Goal: Contribute content

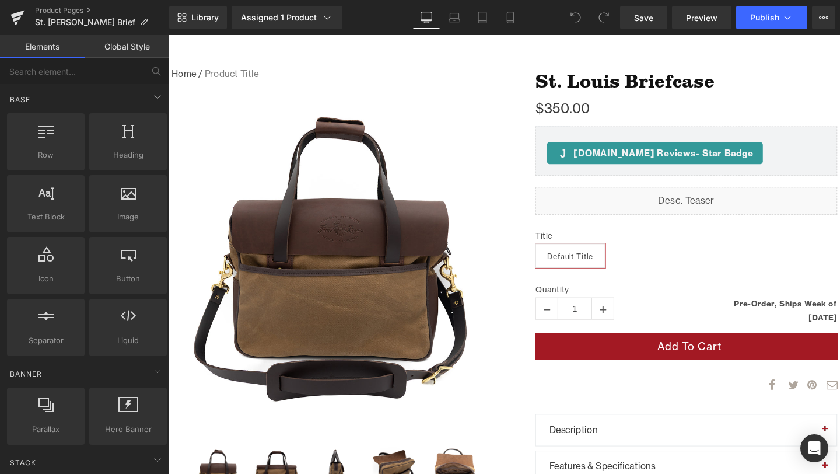
scroll to position [118, 0]
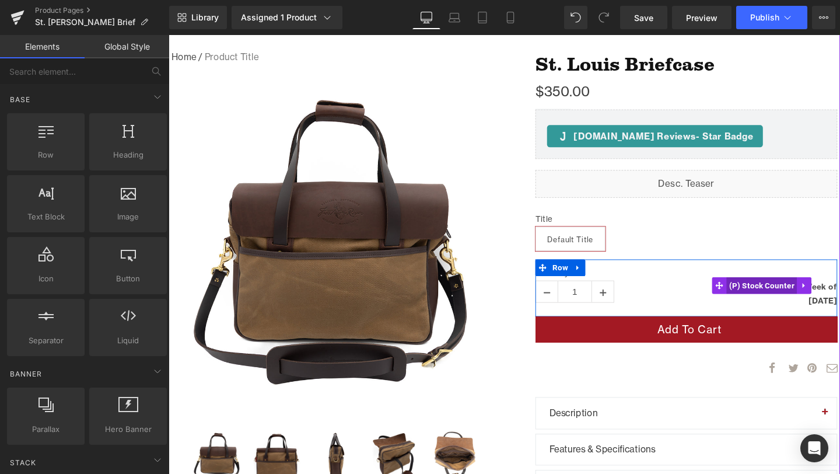
click at [799, 300] on span "(P) Stock Counter" at bounding box center [792, 298] width 74 height 18
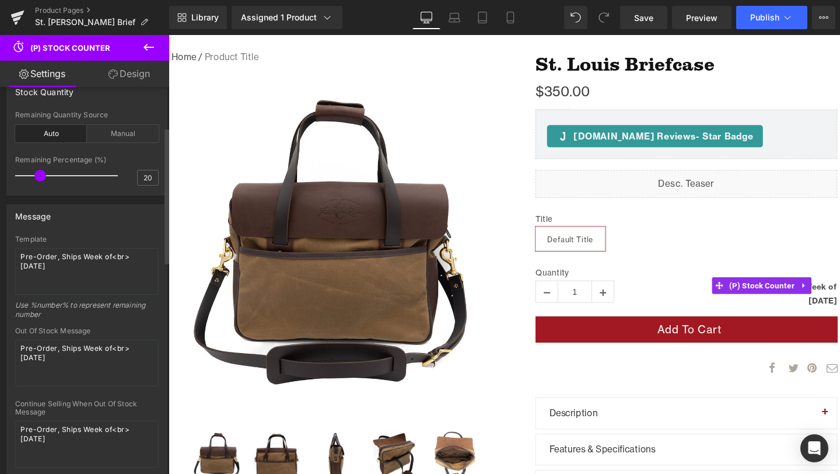
scroll to position [123, 0]
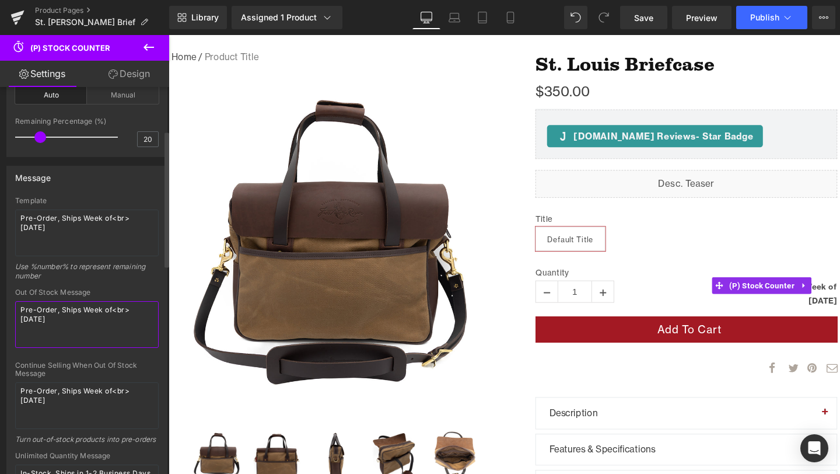
drag, startPoint x: 76, startPoint y: 318, endPoint x: 2, endPoint y: 299, distance: 77.0
click at [2, 299] on div "Message Template Pre-Order, Ships Week of<br> [DATE] Use %number% to represent …" at bounding box center [87, 341] width 174 height 368
click at [121, 324] on textarea "Out of Stock" at bounding box center [87, 324] width 144 height 47
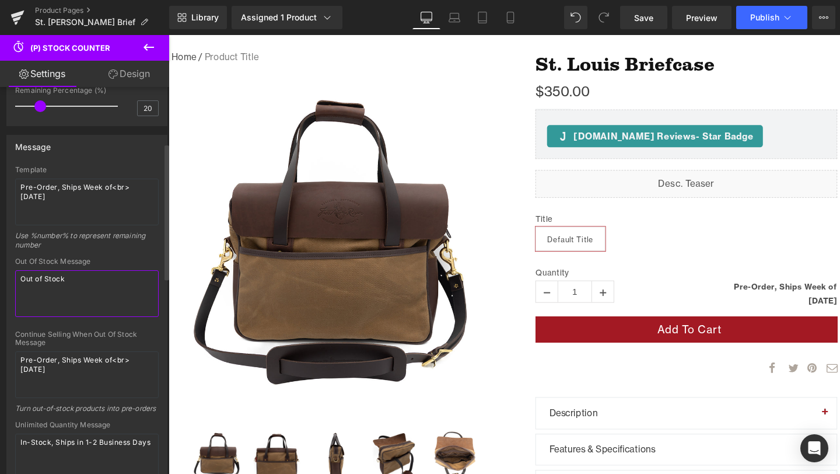
scroll to position [160, 0]
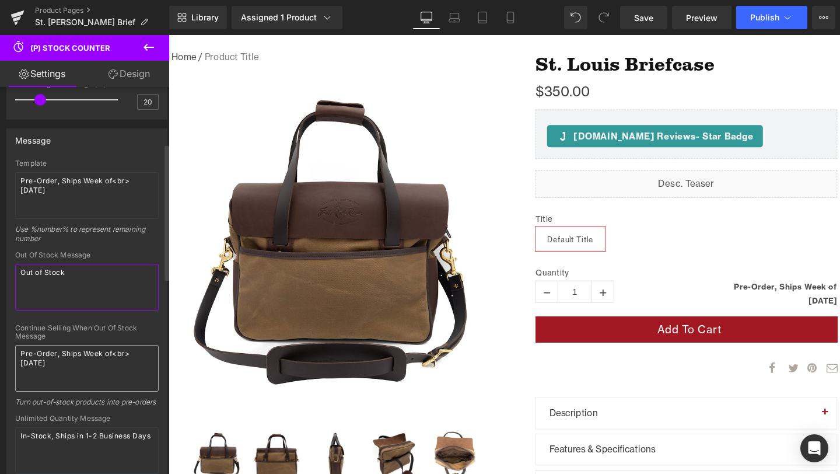
type textarea "Out of Stock"
drag, startPoint x: 78, startPoint y: 367, endPoint x: 0, endPoint y: 328, distance: 87.1
click at [0, 328] on div "Message Template Pre-Order, Ships Week of<br> [DATE] Use %number% to represent …" at bounding box center [87, 304] width 174 height 368
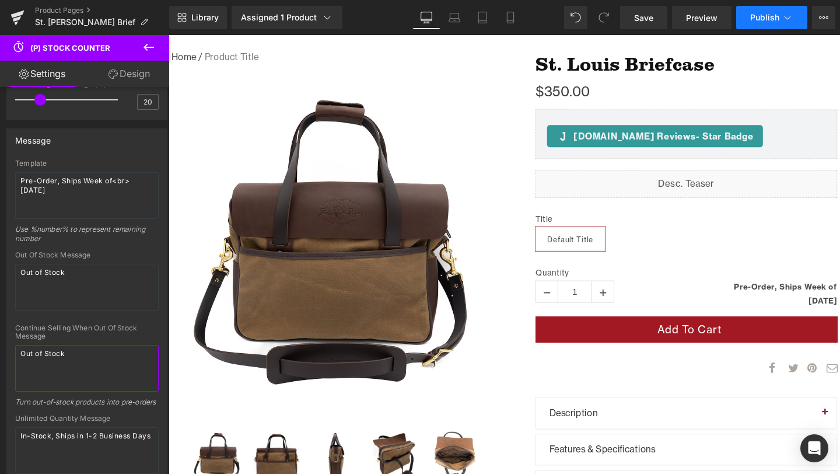
type textarea "Out of Stock"
click at [767, 21] on span "Publish" at bounding box center [764, 17] width 29 height 9
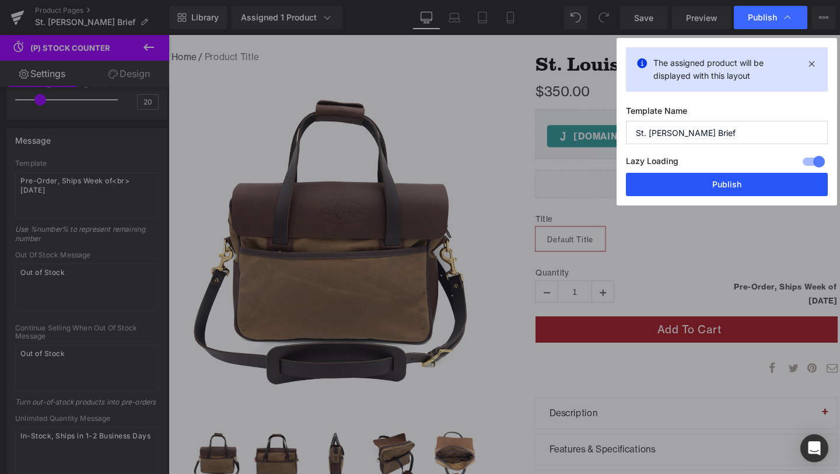
click at [759, 184] on button "Publish" at bounding box center [727, 184] width 202 height 23
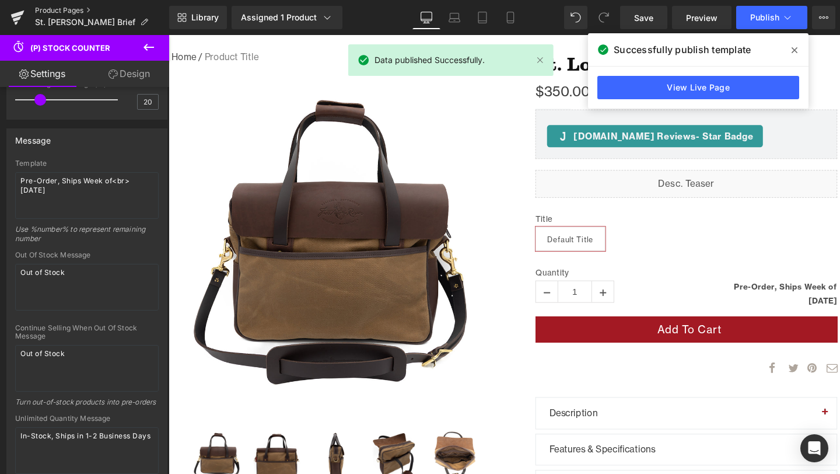
click at [63, 8] on link "Product Pages" at bounding box center [102, 10] width 134 height 9
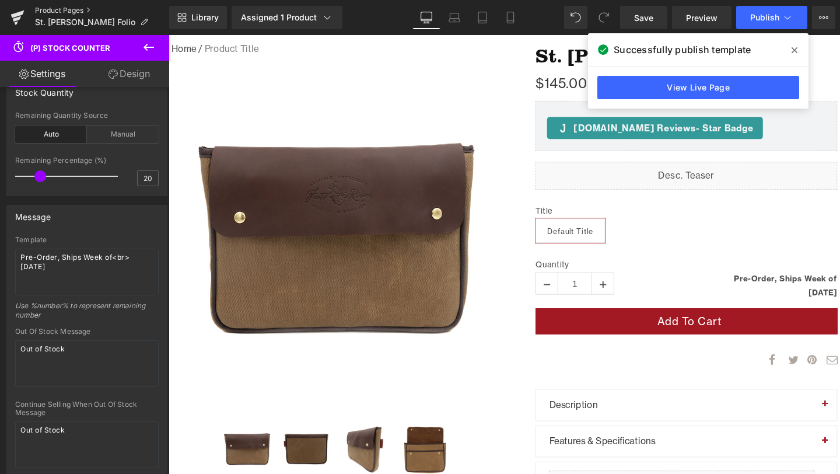
click at [64, 9] on link "Product Pages" at bounding box center [102, 10] width 134 height 9
